Goal: Register for event/course

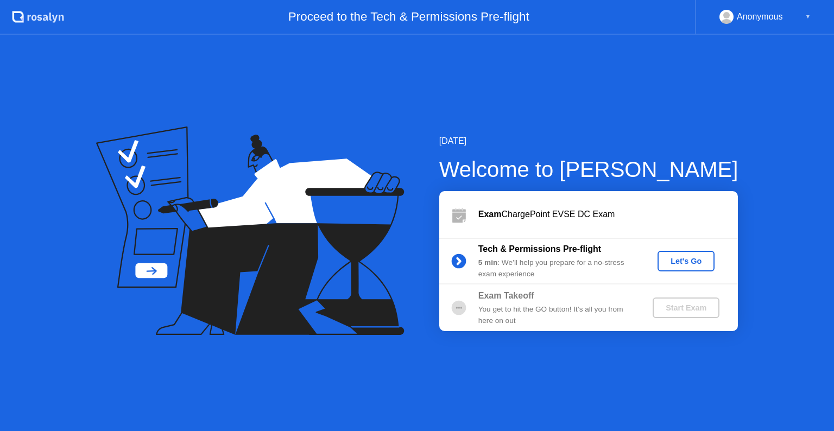
click at [685, 264] on div "Let's Go" at bounding box center [686, 261] width 48 height 9
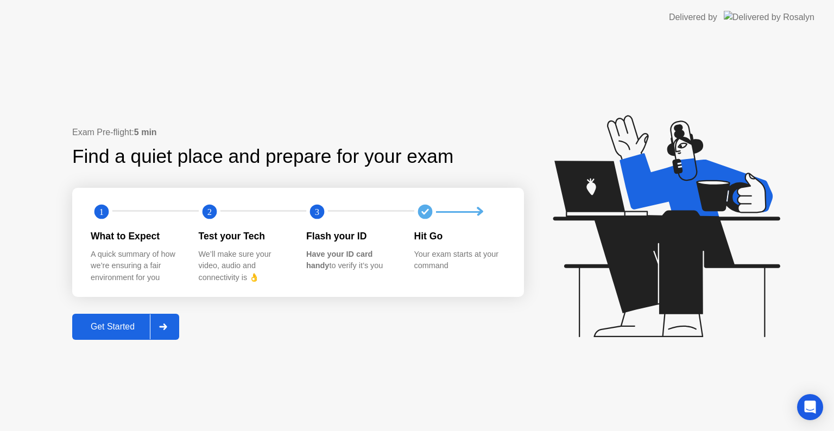
click at [117, 326] on div "Get Started" at bounding box center [112, 327] width 74 height 10
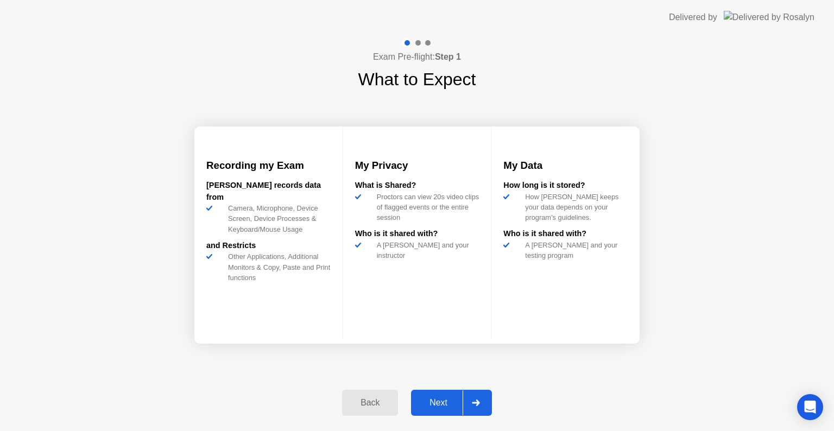
click at [443, 406] on div "Next" at bounding box center [438, 403] width 48 height 10
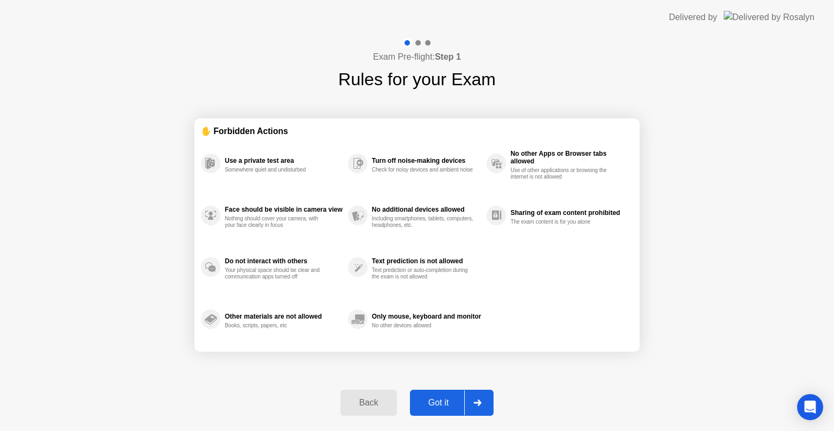
click at [435, 402] on div "Got it" at bounding box center [438, 403] width 51 height 10
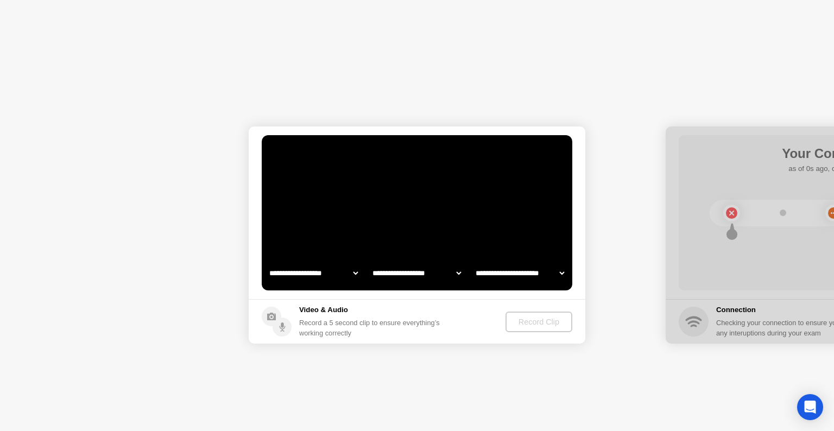
select select "**********"
select select "*******"
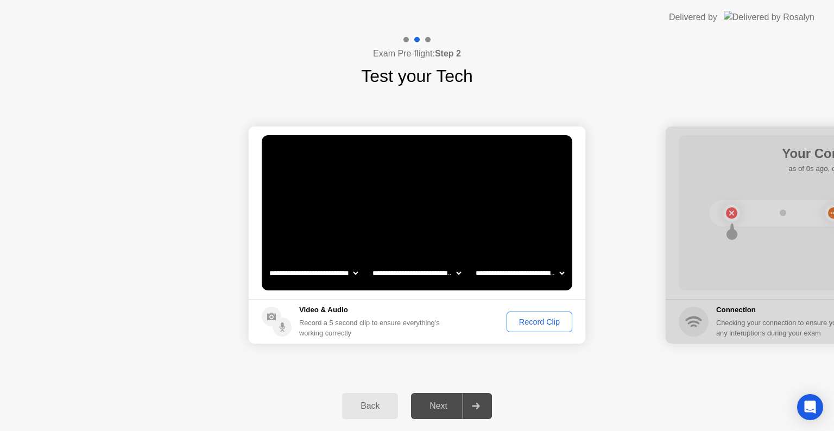
click at [511, 321] on div "Record Clip" at bounding box center [539, 321] width 58 height 9
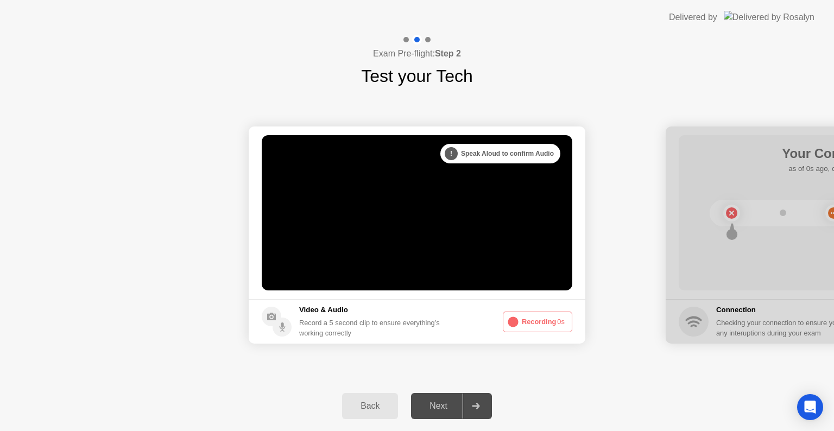
click at [522, 325] on button "Recording 0s" at bounding box center [537, 321] width 69 height 21
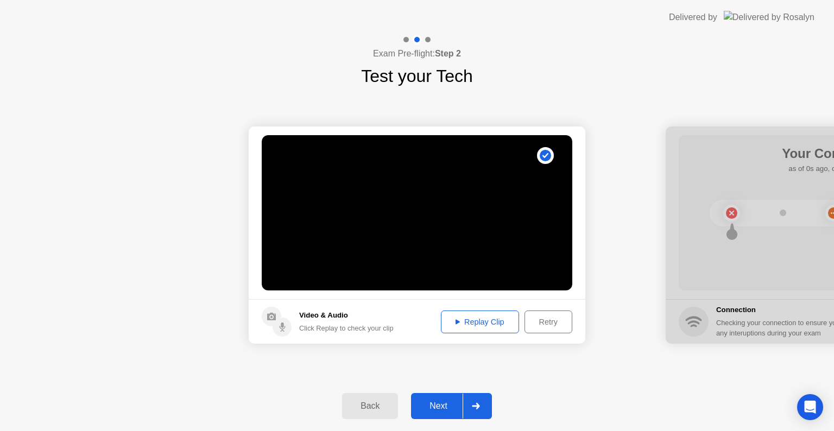
click at [491, 321] on div "Replay Clip" at bounding box center [479, 321] width 71 height 9
click at [443, 403] on div "Next" at bounding box center [438, 406] width 48 height 10
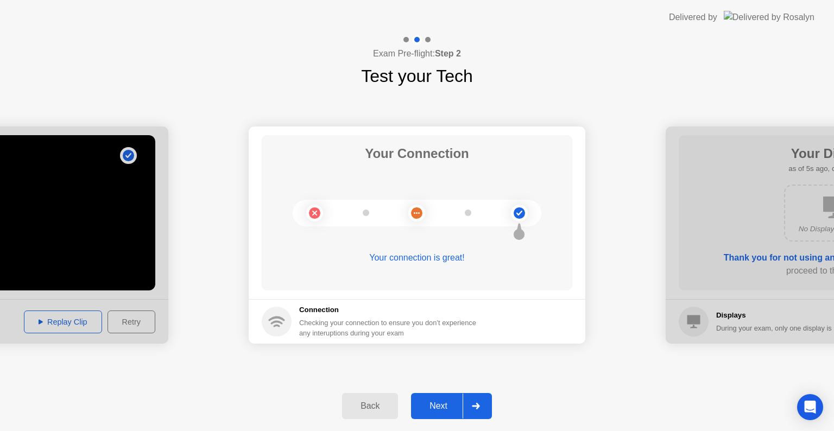
click at [439, 402] on div "Next" at bounding box center [438, 406] width 48 height 10
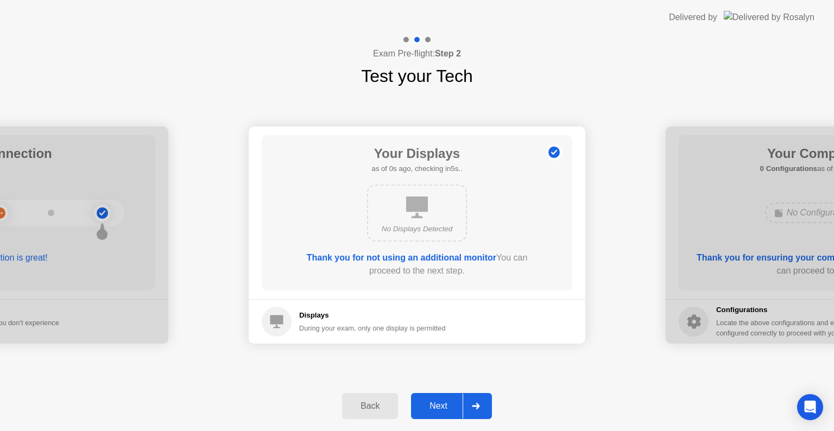
click at [438, 402] on div "Next" at bounding box center [438, 406] width 48 height 10
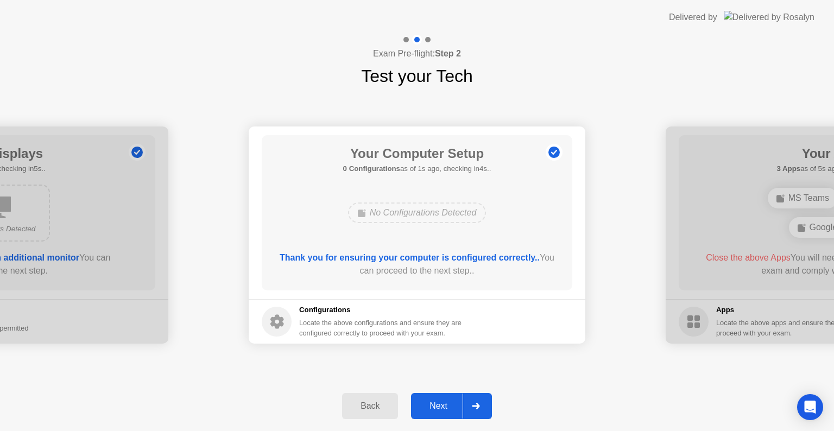
click at [438, 402] on div "Next" at bounding box center [438, 406] width 48 height 10
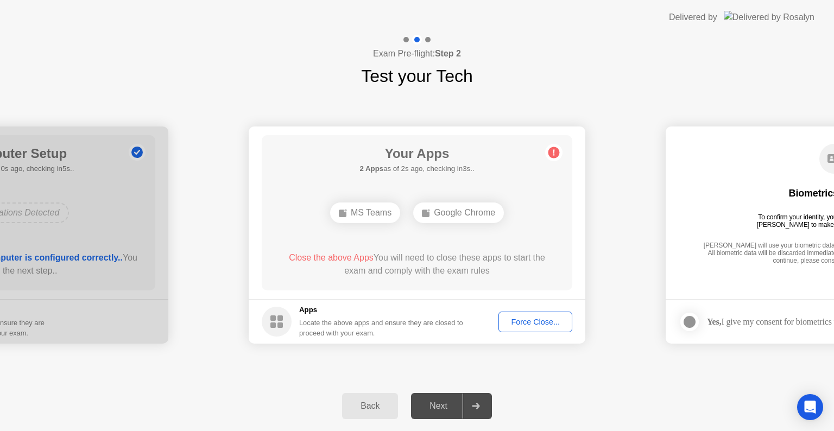
click at [527, 320] on div "Force Close..." at bounding box center [535, 321] width 66 height 9
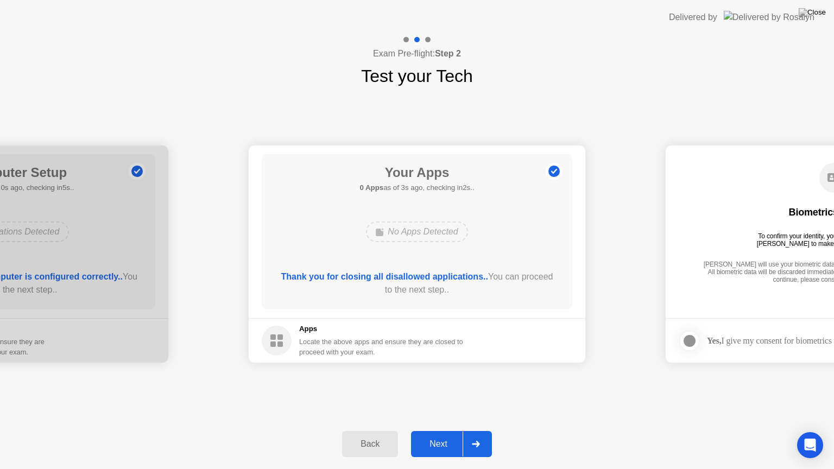
click at [437, 430] on div "Next" at bounding box center [438, 444] width 48 height 10
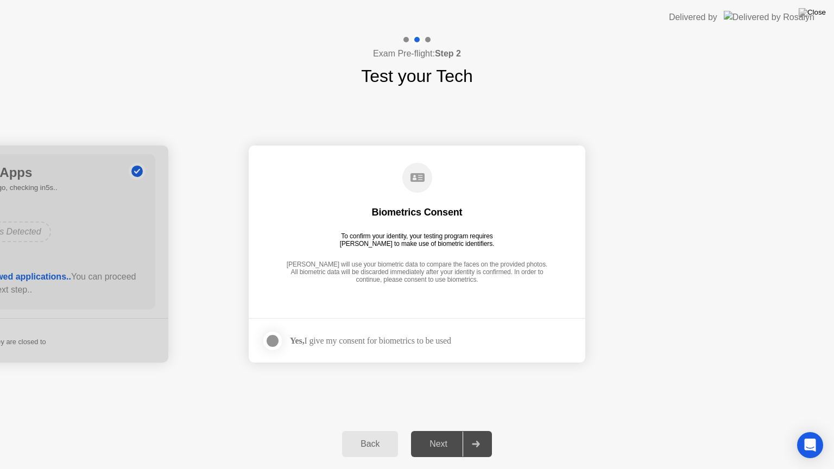
click at [270, 339] on div at bounding box center [272, 340] width 13 height 13
click at [434, 430] on div "Next" at bounding box center [438, 444] width 48 height 10
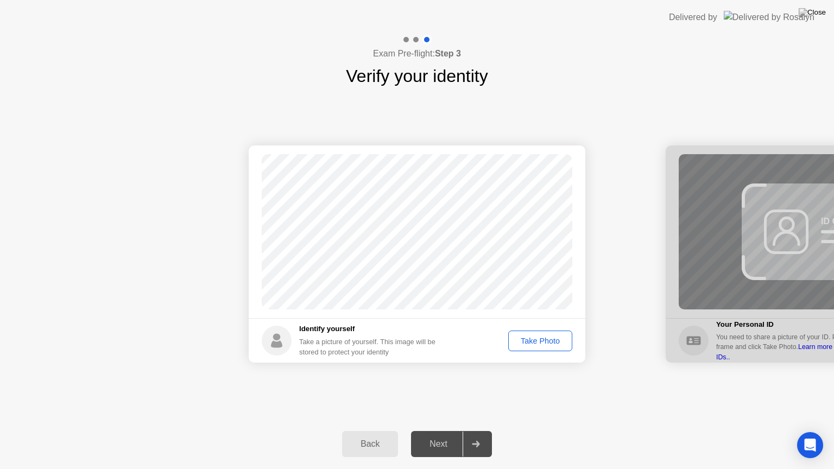
click at [519, 341] on div "Take Photo" at bounding box center [540, 340] width 56 height 9
click at [443, 430] on div "Next" at bounding box center [438, 444] width 48 height 10
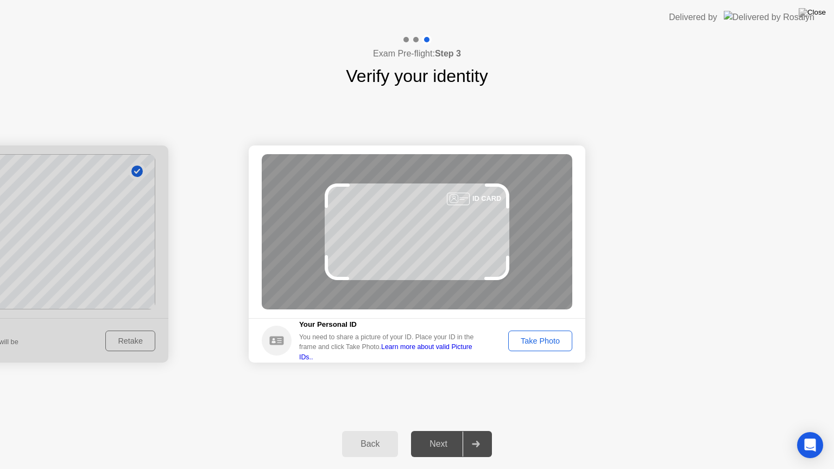
click at [535, 339] on div "Take Photo" at bounding box center [540, 340] width 56 height 9
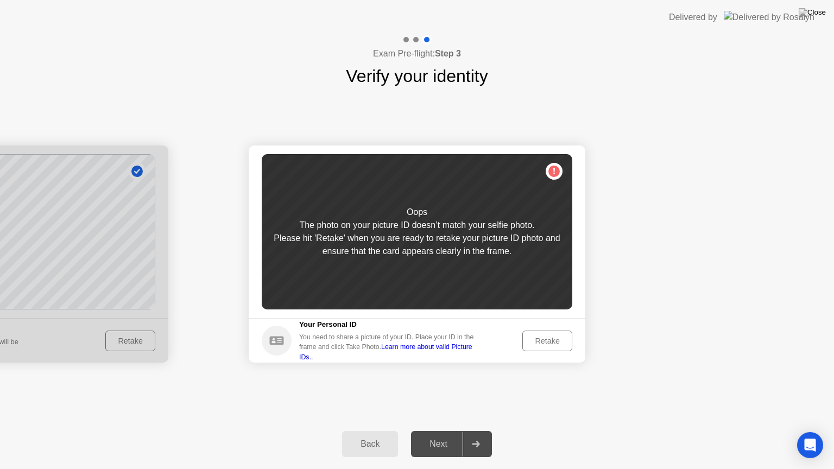
click at [535, 339] on div "Retake" at bounding box center [547, 340] width 42 height 9
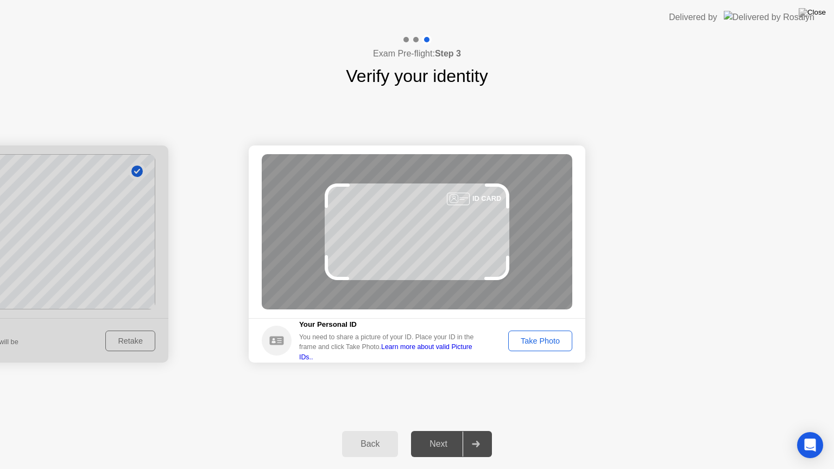
click at [535, 339] on div "Take Photo" at bounding box center [540, 340] width 56 height 9
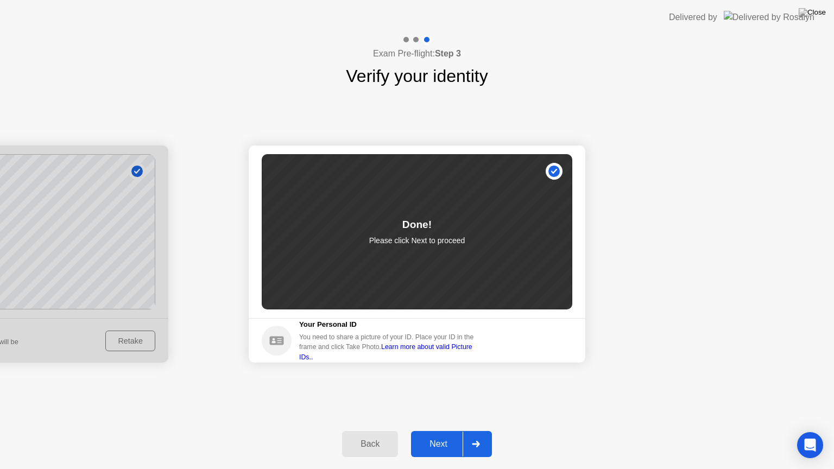
click at [443, 430] on div "Next" at bounding box center [438, 444] width 48 height 10
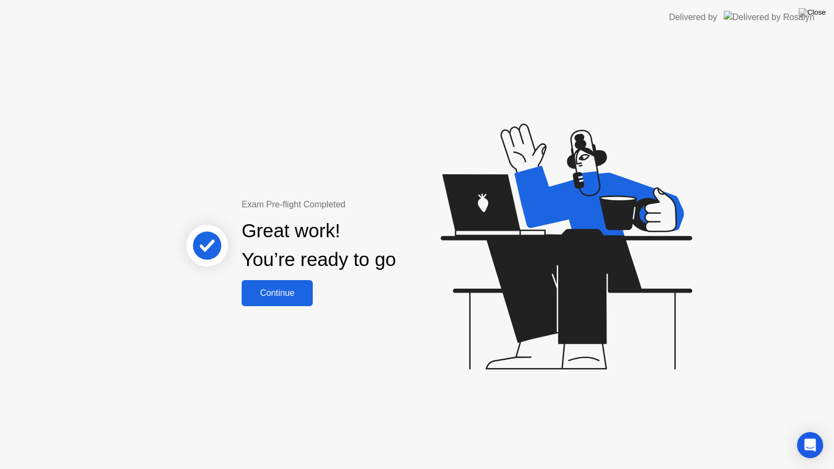
click at [284, 288] on div "Continue" at bounding box center [277, 293] width 65 height 10
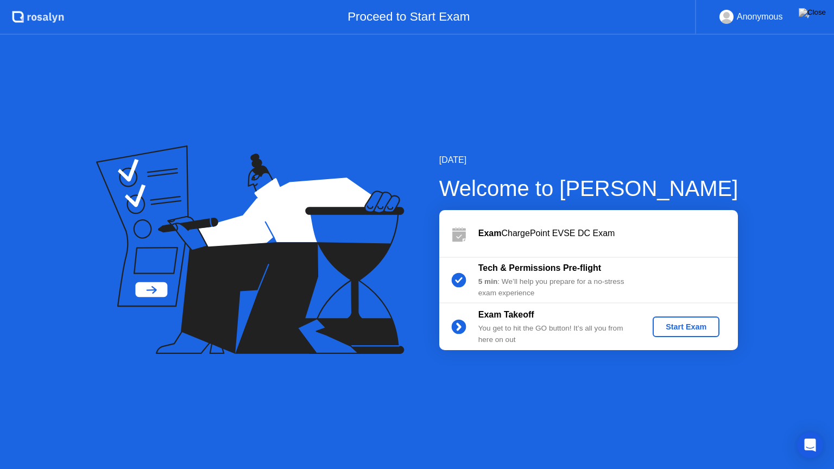
click at [669, 323] on div "Start Exam" at bounding box center [686, 326] width 58 height 9
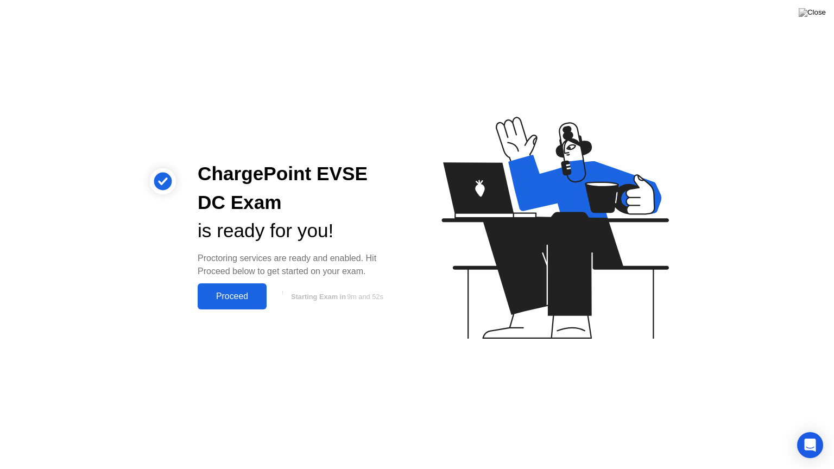
click at [245, 297] on div "Proceed" at bounding box center [232, 296] width 62 height 10
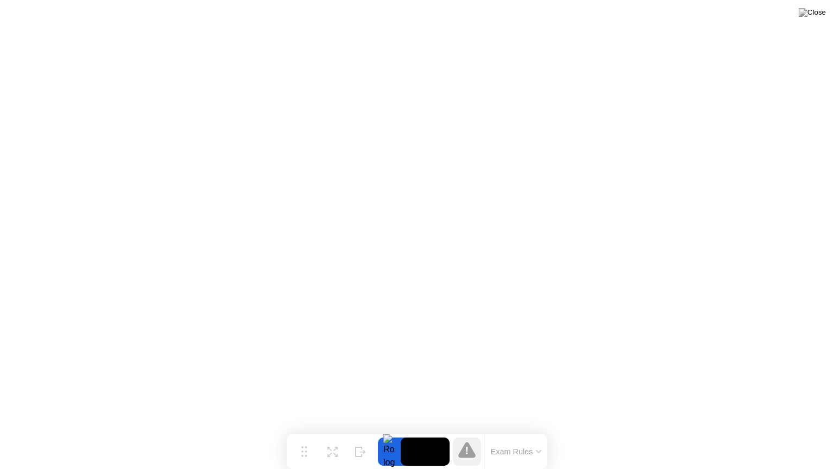
click at [532, 430] on button "Exam Rules" at bounding box center [516, 452] width 58 height 10
